Goal: Complete application form

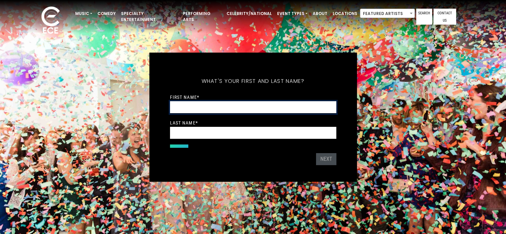
click at [186, 102] on input "First Name *" at bounding box center [253, 107] width 166 height 12
type input "*****"
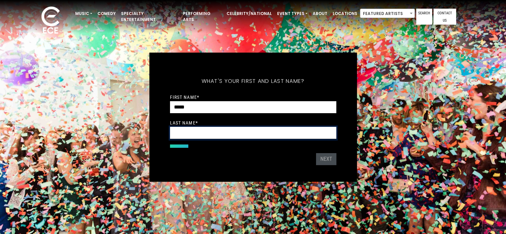
click at [179, 129] on input "Last Name *" at bounding box center [253, 133] width 166 height 12
type input "*******"
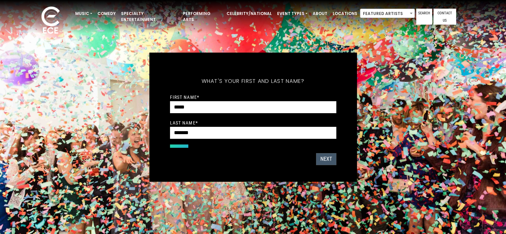
click at [328, 158] on button "Next" at bounding box center [326, 159] width 20 height 12
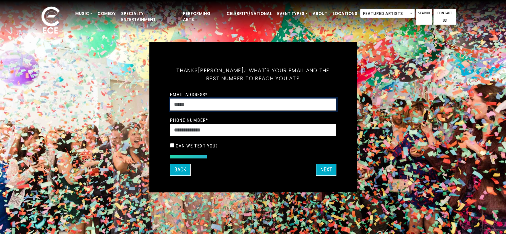
click at [197, 106] on input "Email Address *" at bounding box center [253, 105] width 166 height 12
type input "**********"
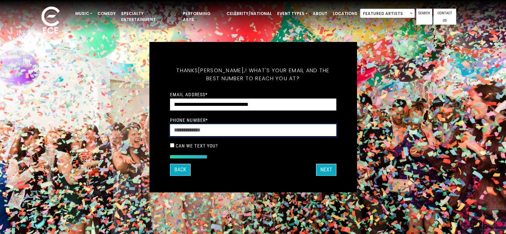
click at [200, 127] on input "Phone Number *" at bounding box center [253, 130] width 166 height 12
type input "**********"
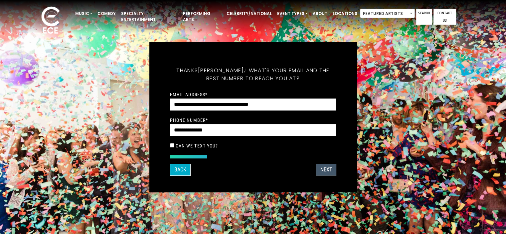
click at [322, 168] on button "Next" at bounding box center [326, 170] width 20 height 12
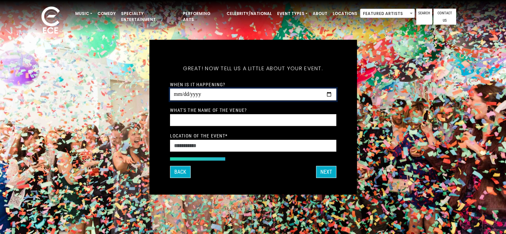
drag, startPoint x: 182, startPoint y: 92, endPoint x: 184, endPoint y: 97, distance: 5.3
click at [182, 96] on input "When is it happening?" at bounding box center [253, 94] width 166 height 12
type input "**********"
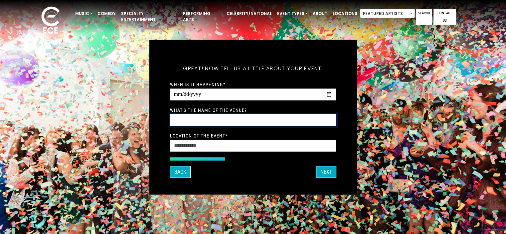
click at [177, 119] on input "What's the name of the venue?" at bounding box center [253, 120] width 166 height 12
type input "**********"
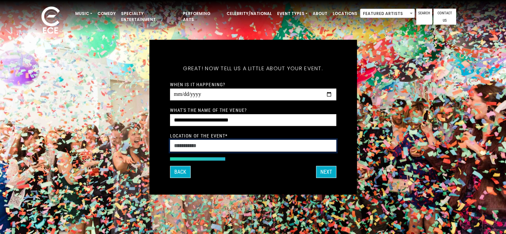
click at [180, 142] on input "Location of the event *" at bounding box center [253, 145] width 166 height 12
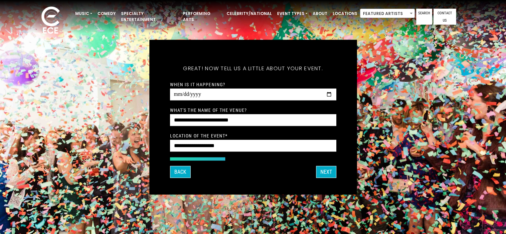
type input "**********"
click at [326, 173] on button "Next" at bounding box center [326, 172] width 20 height 12
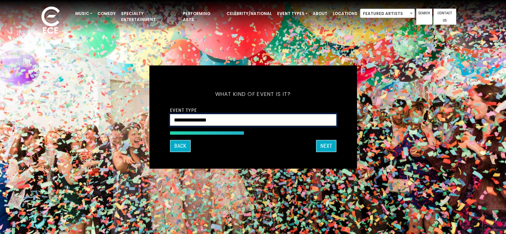
click at [224, 117] on select "**********" at bounding box center [253, 120] width 166 height 12
click at [220, 120] on select "**********" at bounding box center [253, 120] width 166 height 12
click at [221, 118] on select "**********" at bounding box center [253, 120] width 166 height 12
select select "**********"
click at [170, 114] on select "**********" at bounding box center [253, 120] width 166 height 12
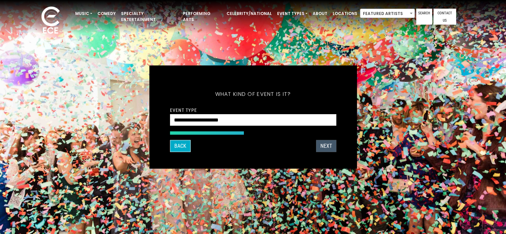
click at [327, 145] on button "Next" at bounding box center [326, 146] width 20 height 12
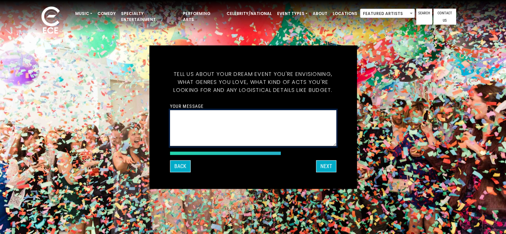
click at [178, 114] on textarea "Your message" at bounding box center [253, 128] width 166 height 36
type textarea "**********"
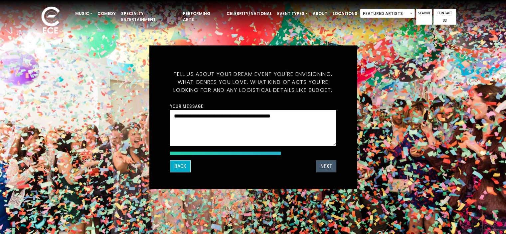
click at [327, 166] on button "Next" at bounding box center [326, 166] width 20 height 12
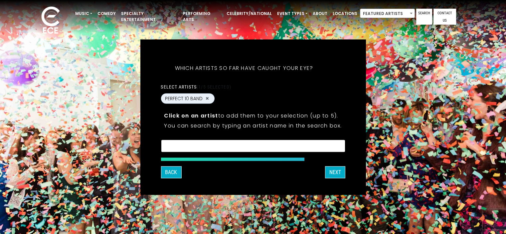
click at [179, 146] on textarea "Search" at bounding box center [253, 147] width 176 height 6
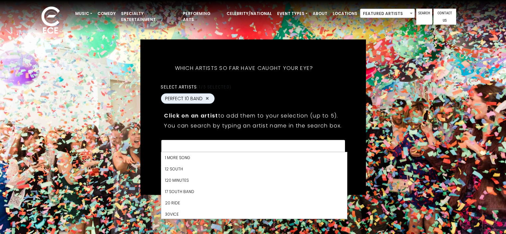
scroll to position [6336, 0]
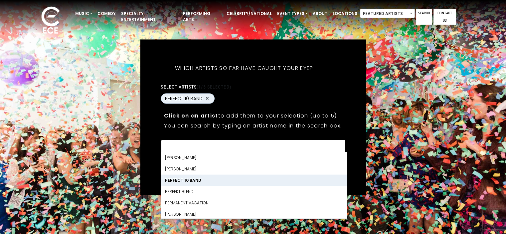
click at [188, 179] on BAND "PERFECT 10 BAND" at bounding box center [254, 180] width 186 height 11
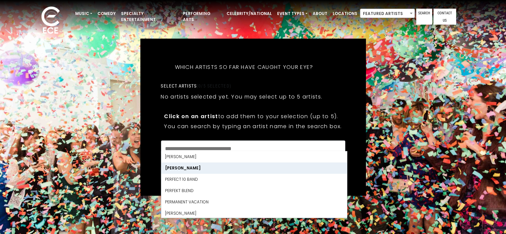
scroll to position [1, 0]
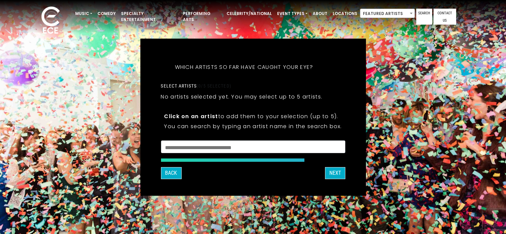
click at [354, 142] on div "What's your first and last name? Thanks Karen, ! What's your email and the best…" at bounding box center [253, 117] width 226 height 157
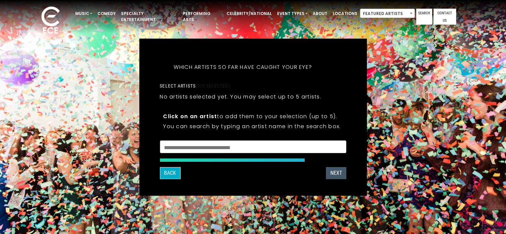
click at [337, 170] on button "Next" at bounding box center [336, 173] width 20 height 12
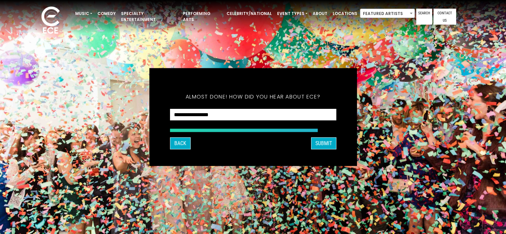
click at [177, 139] on button "Back" at bounding box center [180, 143] width 21 height 12
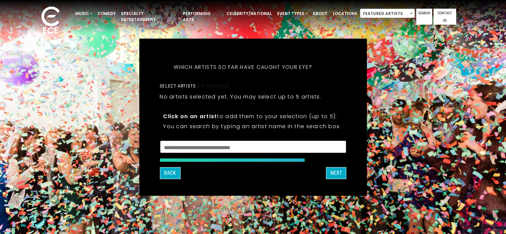
click at [245, 147] on textarea "Search" at bounding box center [253, 148] width 178 height 6
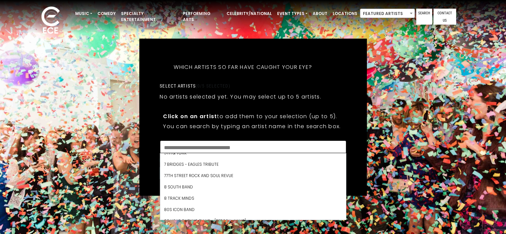
scroll to position [13, 0]
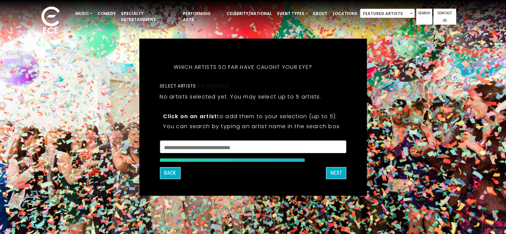
click at [349, 137] on div "What's your first and last name? Thanks Karen, ! What's your email and the best…" at bounding box center [253, 117] width 195 height 124
click at [333, 173] on button "NEXT" at bounding box center [336, 173] width 20 height 12
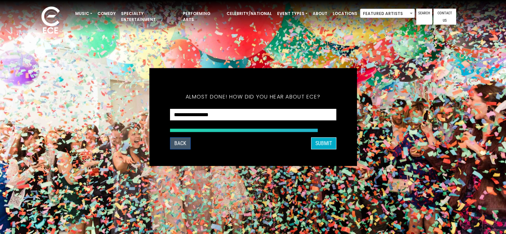
click at [181, 145] on button "Back" at bounding box center [180, 143] width 21 height 12
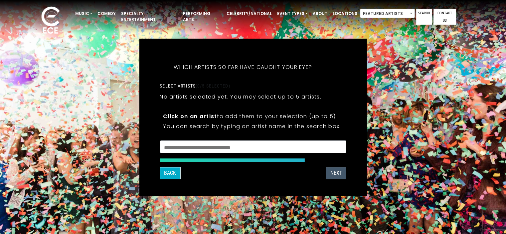
click at [332, 172] on button "NEXT" at bounding box center [336, 173] width 20 height 12
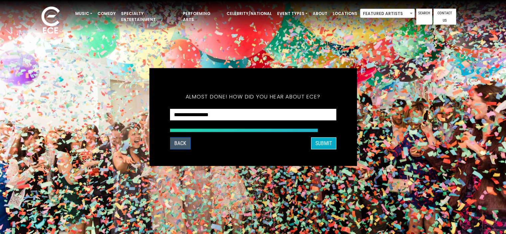
click at [176, 143] on button "Back" at bounding box center [180, 143] width 21 height 12
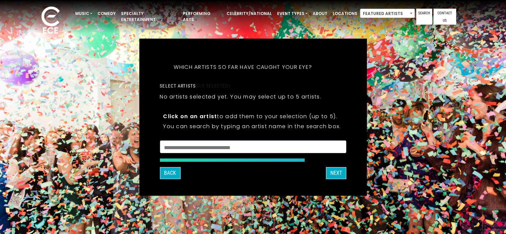
click at [215, 145] on textarea "Search" at bounding box center [253, 148] width 178 height 6
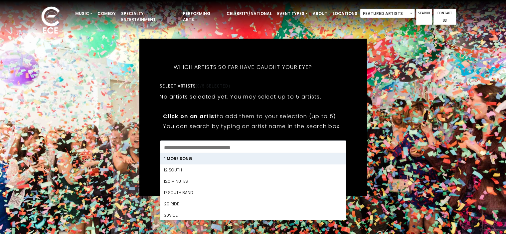
click at [182, 157] on Song "1 More Song" at bounding box center [253, 158] width 186 height 11
select select "**********"
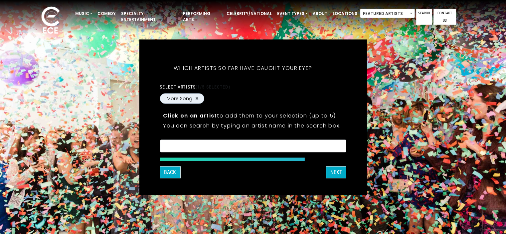
drag, startPoint x: 359, startPoint y: 135, endPoint x: 356, endPoint y: 138, distance: 4.3
click at [358, 137] on div "What's your first and last name? Thanks Karen, ! What's your email and the best…" at bounding box center [253, 116] width 228 height 155
click at [339, 172] on button "NEXT" at bounding box center [336, 172] width 20 height 12
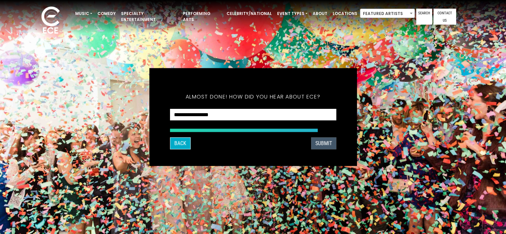
click at [325, 146] on button "SUBMIT" at bounding box center [323, 143] width 25 height 12
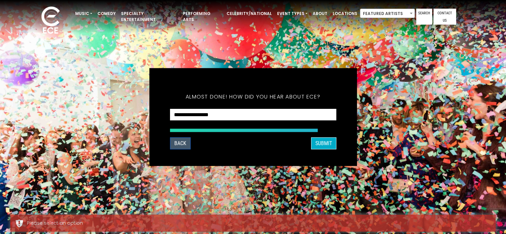
click at [178, 141] on button "Back" at bounding box center [180, 143] width 21 height 12
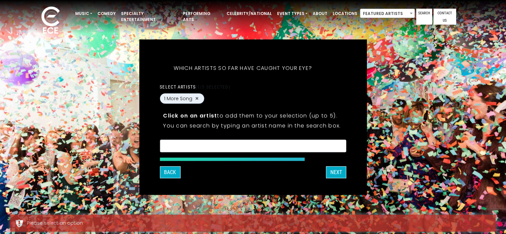
click at [187, 145] on textarea "Search" at bounding box center [253, 147] width 178 height 6
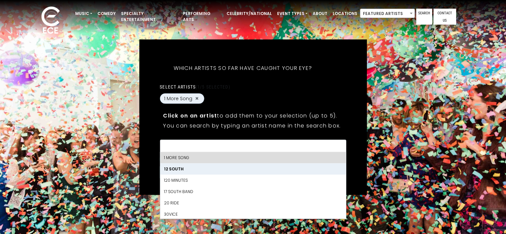
click at [172, 169] on South "12 South" at bounding box center [253, 168] width 186 height 11
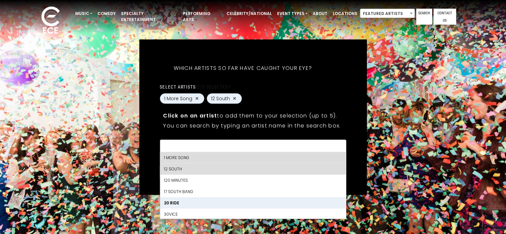
click at [177, 203] on Ride "20 Ride" at bounding box center [253, 202] width 186 height 11
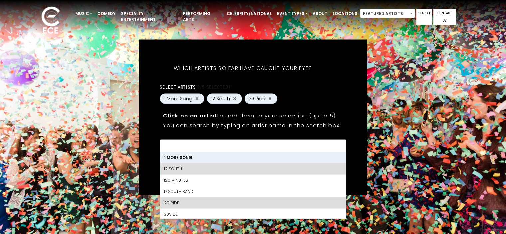
click at [354, 137] on div "What's your first and last name? Thanks Karen, ! What's your email and the best…" at bounding box center [253, 116] width 228 height 155
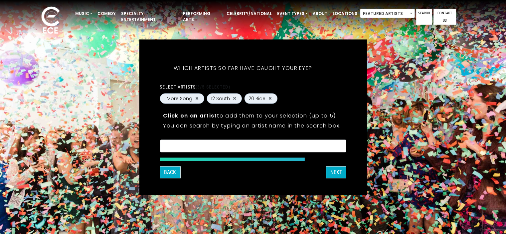
click at [337, 173] on button "NEXT" at bounding box center [336, 172] width 20 height 12
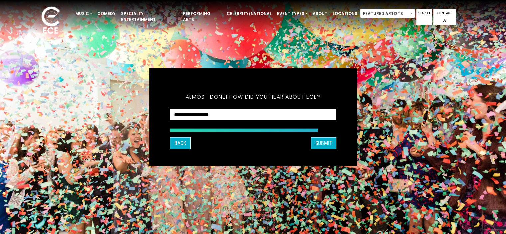
click at [183, 144] on button "Back" at bounding box center [180, 143] width 21 height 12
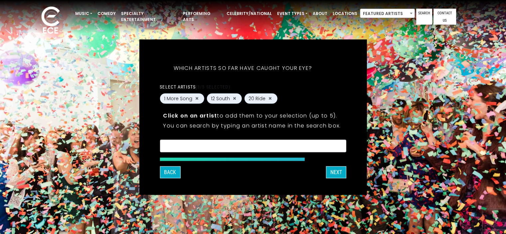
click at [218, 87] on span "(3/5 selected)" at bounding box center [213, 86] width 35 height 5
click at [232, 98] on button "×" at bounding box center [234, 99] width 5 height 6
click at [252, 97] on div "1 More Song × 20 Ride ×" at bounding box center [253, 99] width 187 height 12
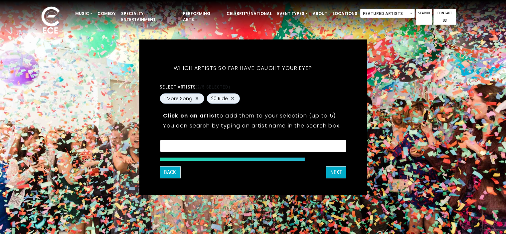
click at [184, 145] on textarea "Search" at bounding box center [253, 147] width 178 height 6
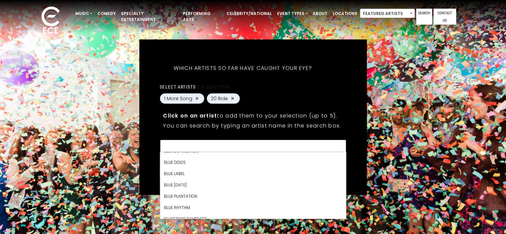
scroll to position [1018, 0]
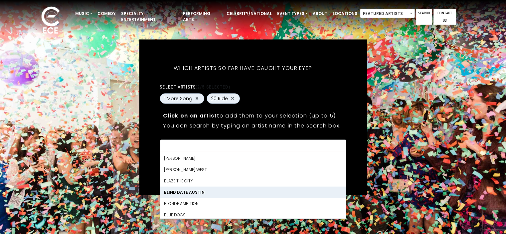
click at [177, 189] on Austin "Blind Date Austin" at bounding box center [253, 192] width 186 height 11
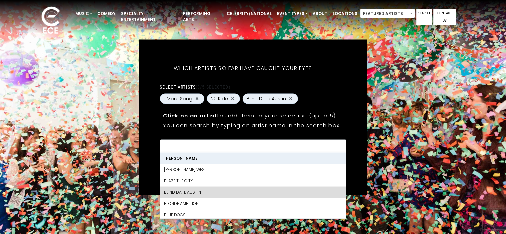
click at [353, 121] on div "What's your first and last name? Thanks Karen, ! What's your email and the best…" at bounding box center [253, 116] width 228 height 155
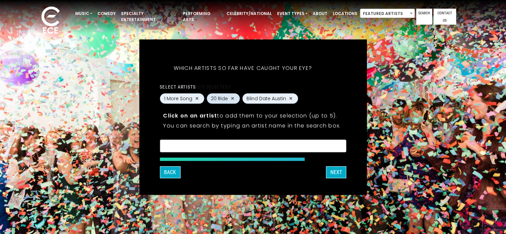
click at [209, 97] on div "20 Ride ×" at bounding box center [223, 98] width 33 height 10
click at [230, 98] on button "×" at bounding box center [232, 99] width 5 height 6
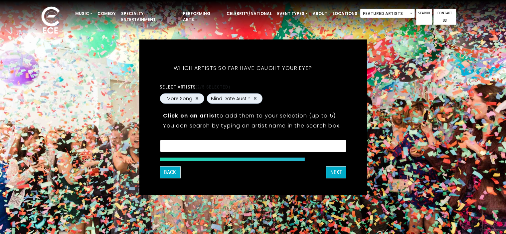
click at [174, 145] on textarea "Search" at bounding box center [253, 147] width 178 height 6
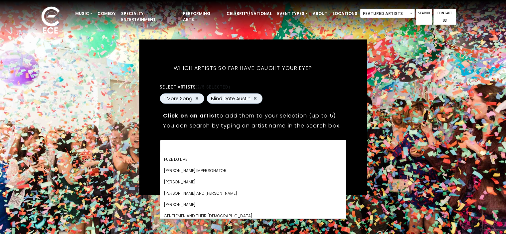
scroll to position [3450, 0]
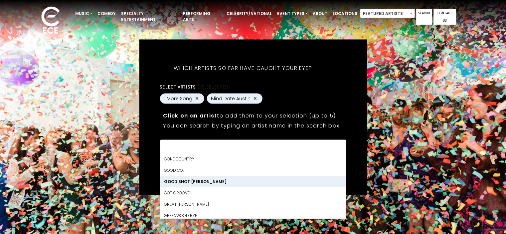
click at [184, 178] on Judy "Good Shot [PERSON_NAME]" at bounding box center [253, 181] width 186 height 11
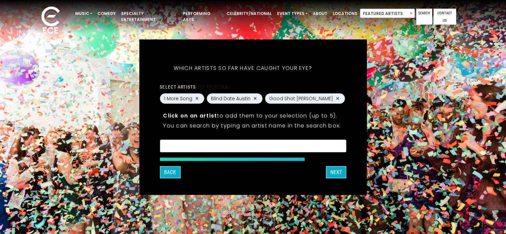
click at [356, 147] on div "What's your first and last name? Thanks Karen, ! What's your email and the best…" at bounding box center [253, 116] width 228 height 155
click at [341, 170] on button "NEXT" at bounding box center [336, 172] width 20 height 12
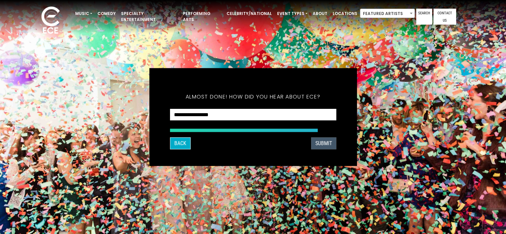
click at [318, 142] on button "SUBMIT" at bounding box center [323, 143] width 25 height 12
click at [323, 144] on button "SUBMIT" at bounding box center [323, 143] width 25 height 12
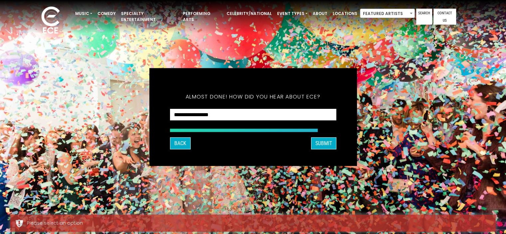
click at [172, 143] on button "Back" at bounding box center [180, 143] width 21 height 12
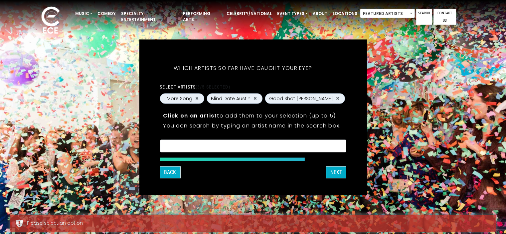
click at [172, 143] on span at bounding box center [253, 146] width 178 height 8
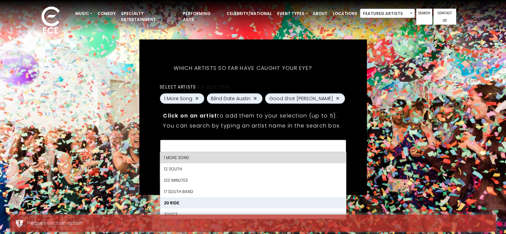
click at [172, 202] on Ride "20 Ride" at bounding box center [253, 202] width 186 height 11
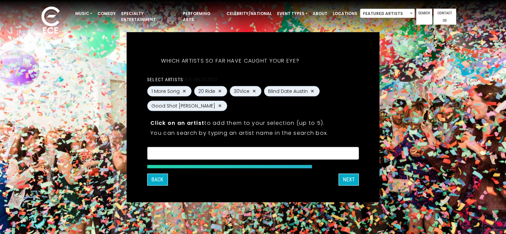
click at [347, 179] on button "NEXT" at bounding box center [349, 179] width 20 height 12
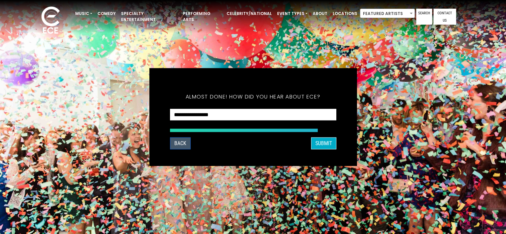
click at [176, 141] on button "Back" at bounding box center [180, 143] width 21 height 12
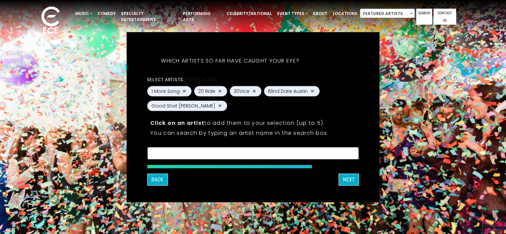
click at [204, 153] on textarea "Search" at bounding box center [252, 154] width 203 height 6
click at [342, 179] on button "NEXT" at bounding box center [349, 179] width 20 height 12
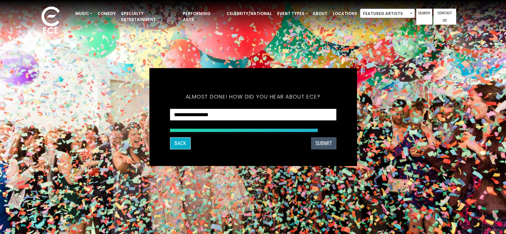
click at [319, 142] on button "SUBMIT" at bounding box center [323, 143] width 25 height 12
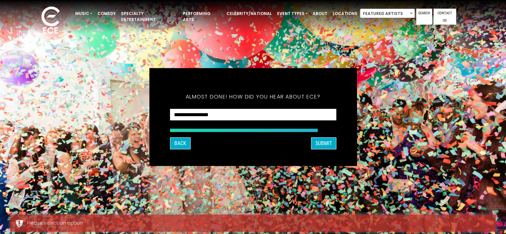
click at [346, 65] on div "What's your first and last name? Thanks Karen, ! What's your email and the best…" at bounding box center [253, 117] width 506 height 234
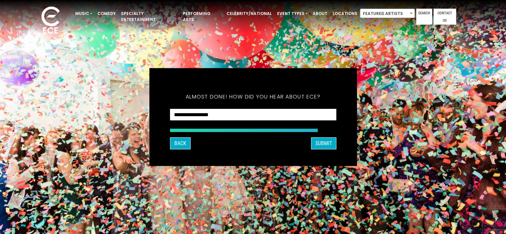
drag, startPoint x: 171, startPoint y: 123, endPoint x: 107, endPoint y: 82, distance: 76.0
click at [153, 110] on div "What's your first and last name? Thanks Karen, ! What's your email and the best…" at bounding box center [253, 117] width 208 height 98
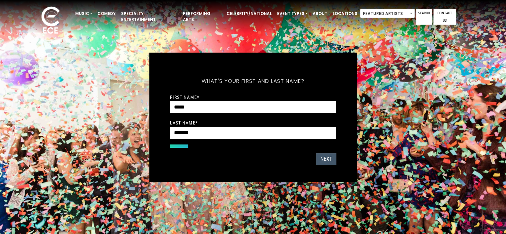
click at [330, 160] on button "Next" at bounding box center [326, 159] width 20 height 12
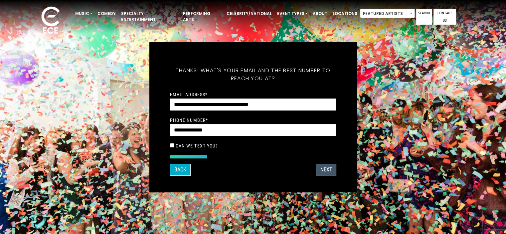
click at [327, 168] on button "Next" at bounding box center [326, 170] width 20 height 12
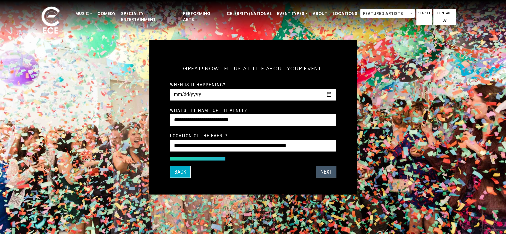
click at [327, 168] on button "Next" at bounding box center [326, 172] width 20 height 12
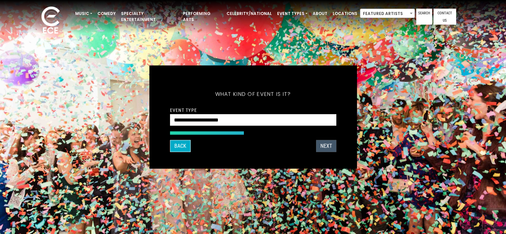
click at [327, 168] on div "What's your first and last name? Thanks ! What's your email and the best number…" at bounding box center [253, 116] width 208 height 103
click at [321, 144] on button "Next" at bounding box center [326, 146] width 20 height 12
